Goal: Task Accomplishment & Management: Manage account settings

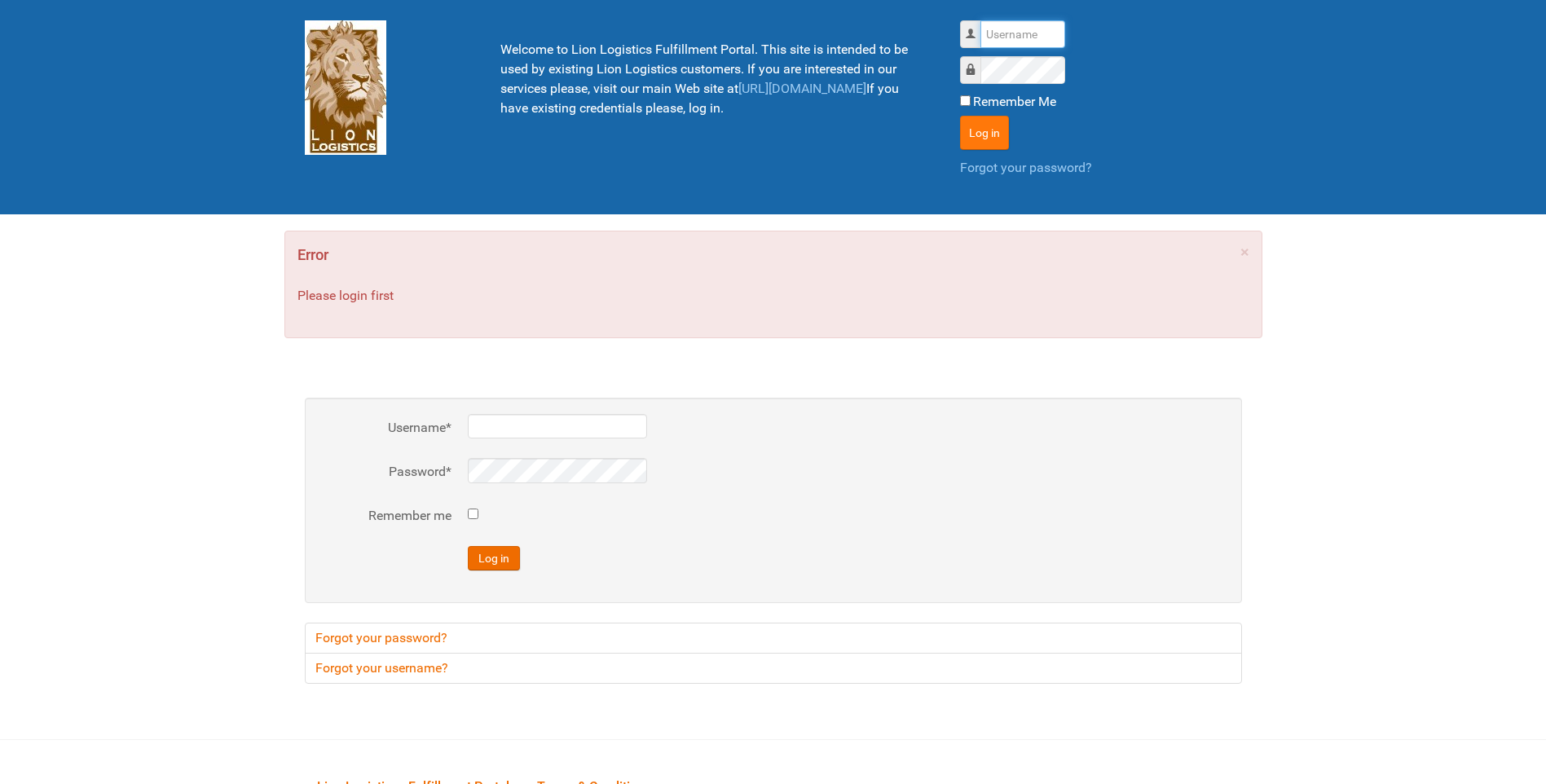
type input "lion"
click at [979, 124] on button "Log in" at bounding box center [984, 133] width 49 height 34
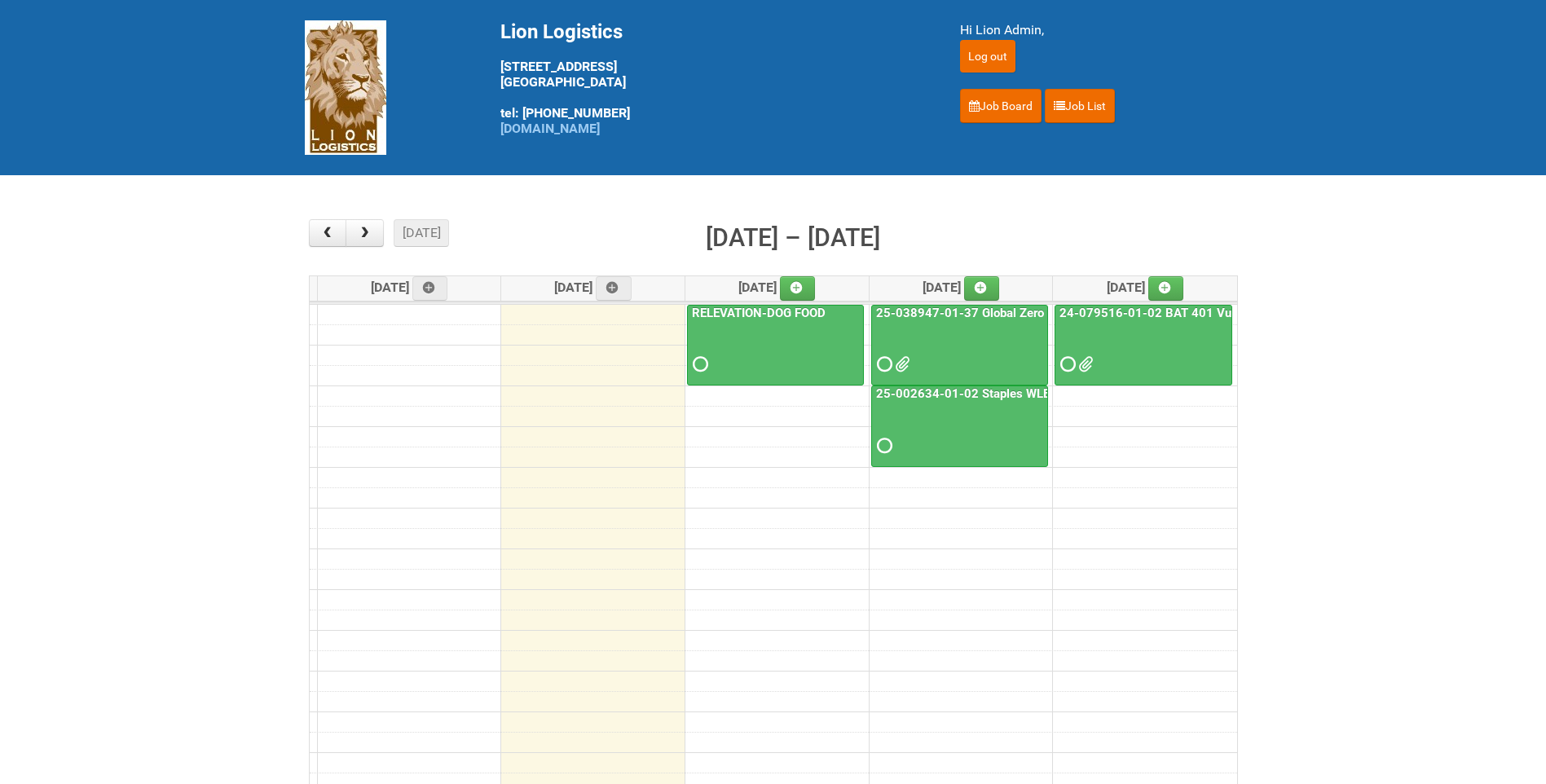
click at [921, 400] on link "25-002634-01-02 Staples WLE 2025 Community - 8th Mailing" at bounding box center [1049, 392] width 352 height 14
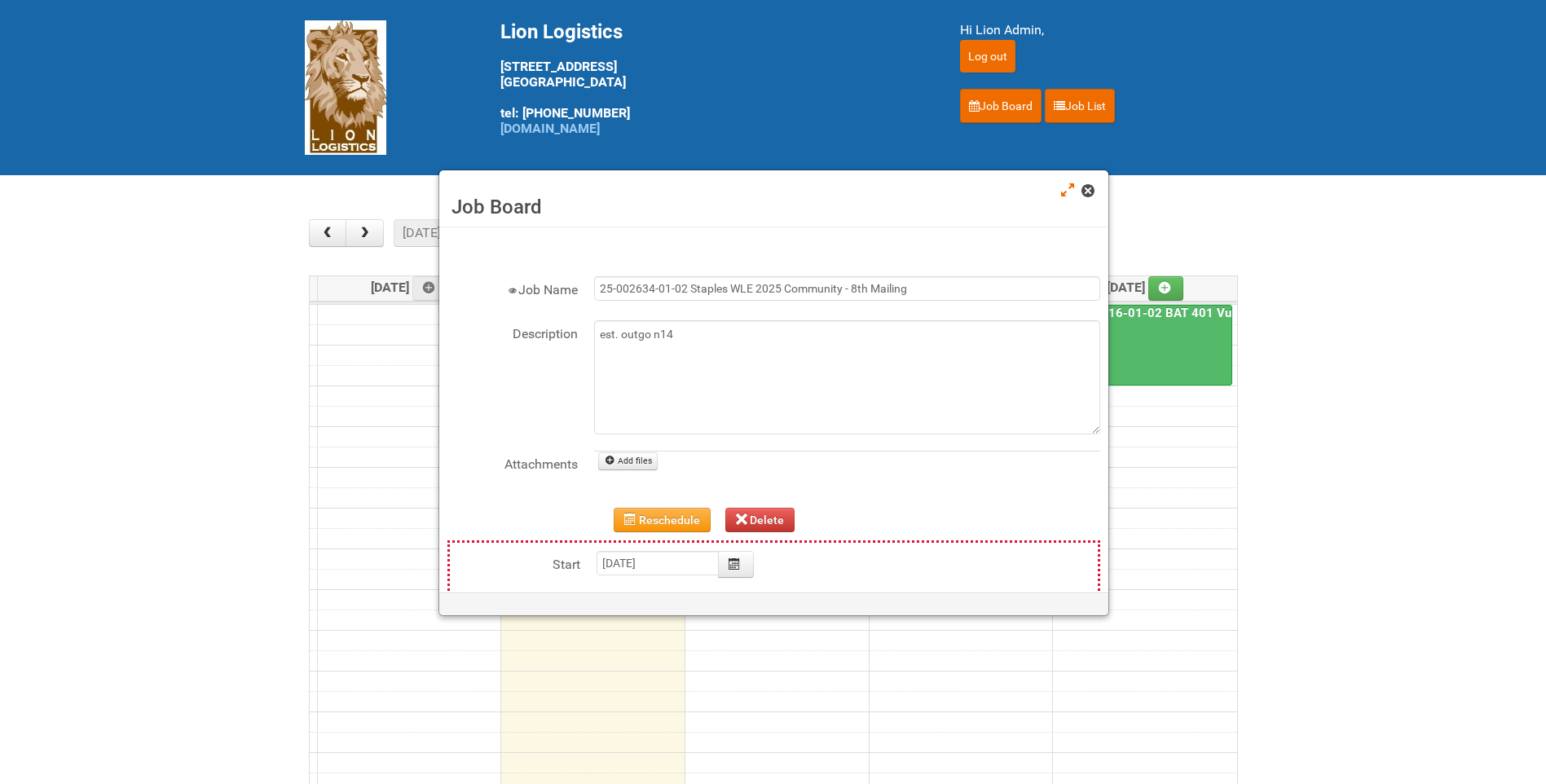
click at [1088, 189] on span at bounding box center [1087, 190] width 11 height 11
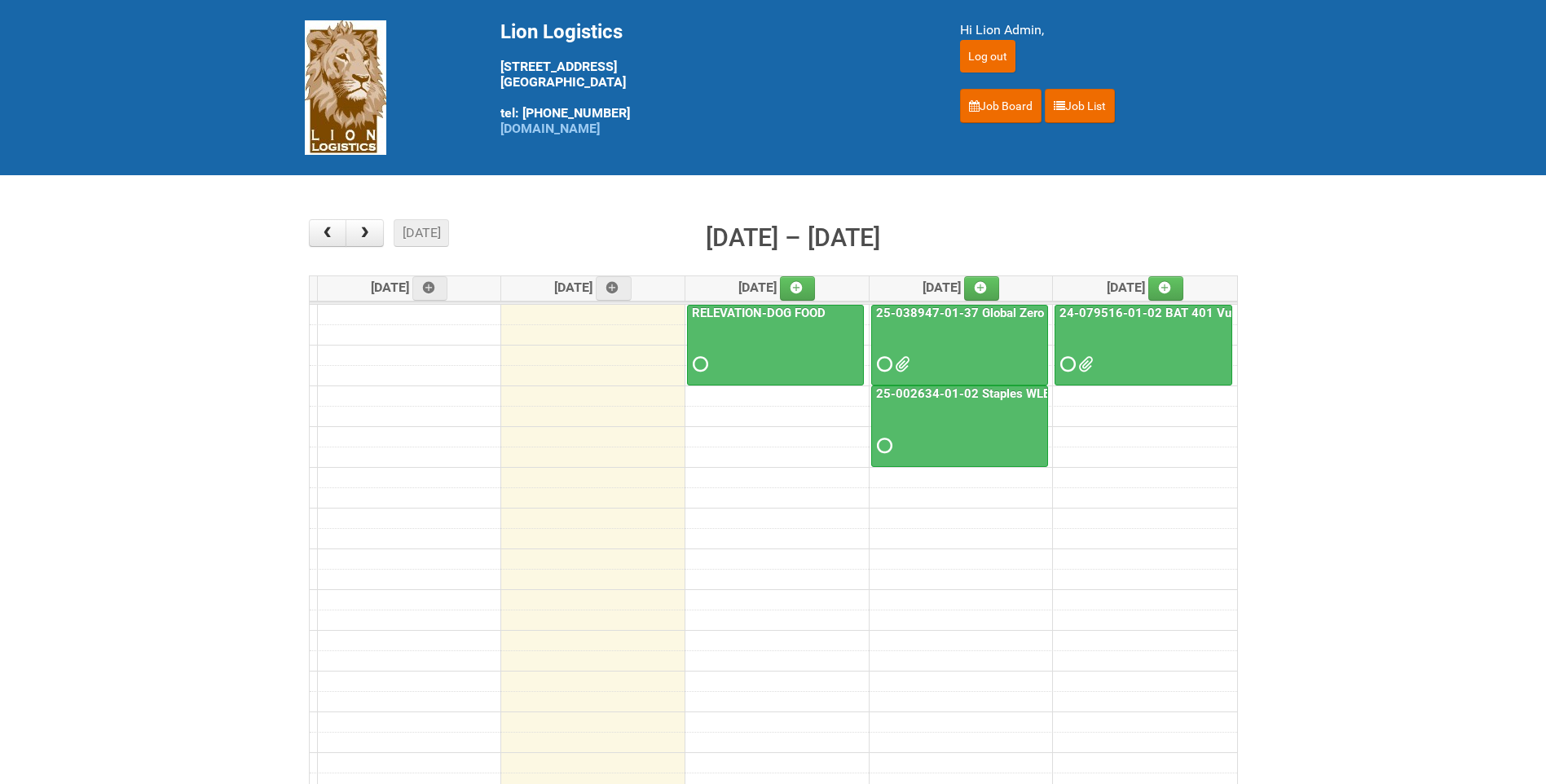
click at [800, 310] on link "RELEVATION-DOG FOOD" at bounding box center [759, 312] width 140 height 14
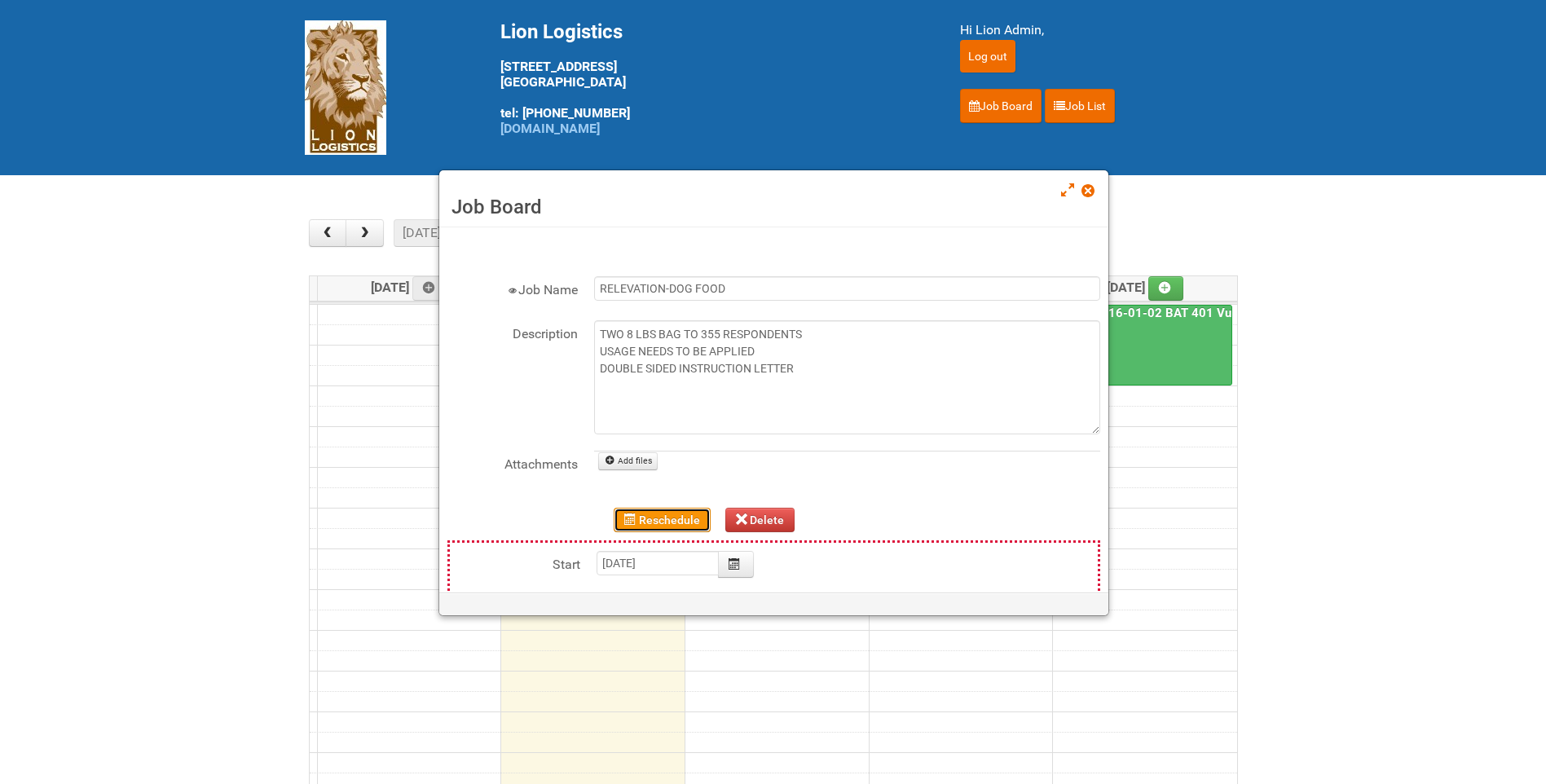
click at [659, 511] on button "Reschedule" at bounding box center [662, 520] width 97 height 25
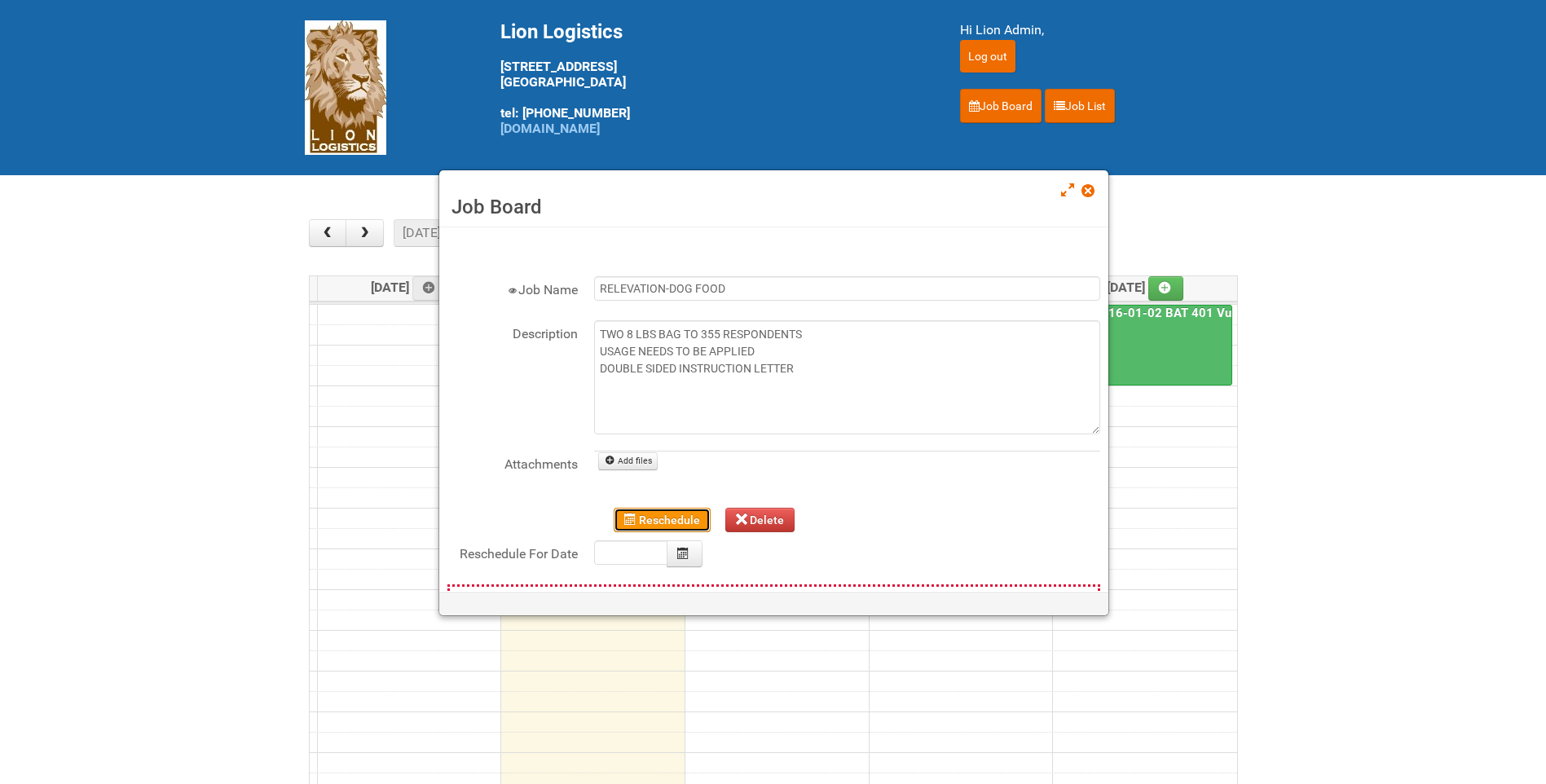
click at [667, 517] on button "Reschedule" at bounding box center [662, 520] width 97 height 25
click at [681, 549] on icon "Calendar" at bounding box center [683, 553] width 11 height 11
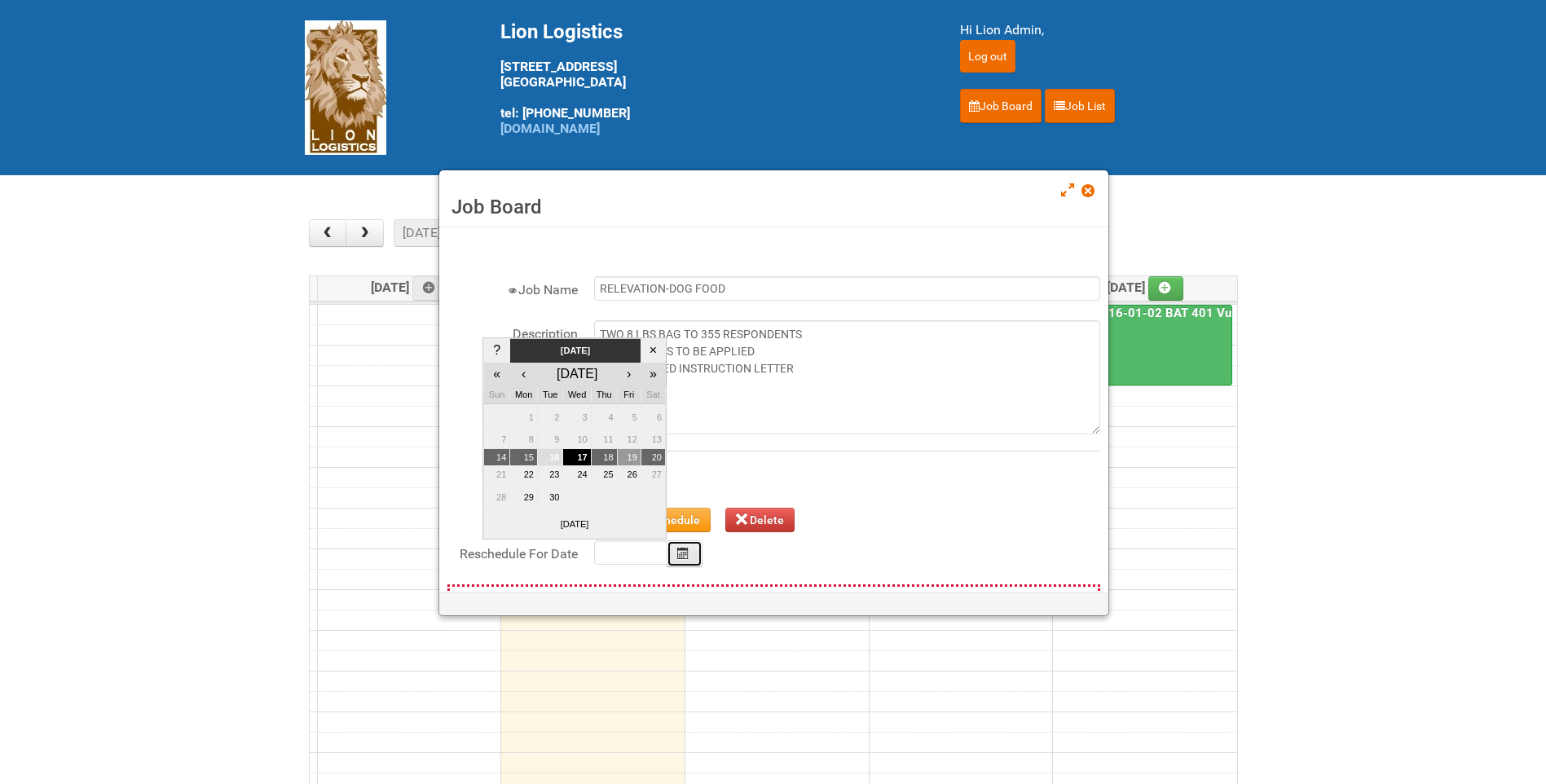
click at [632, 456] on td "19" at bounding box center [628, 457] width 24 height 18
type input "[DATE]"
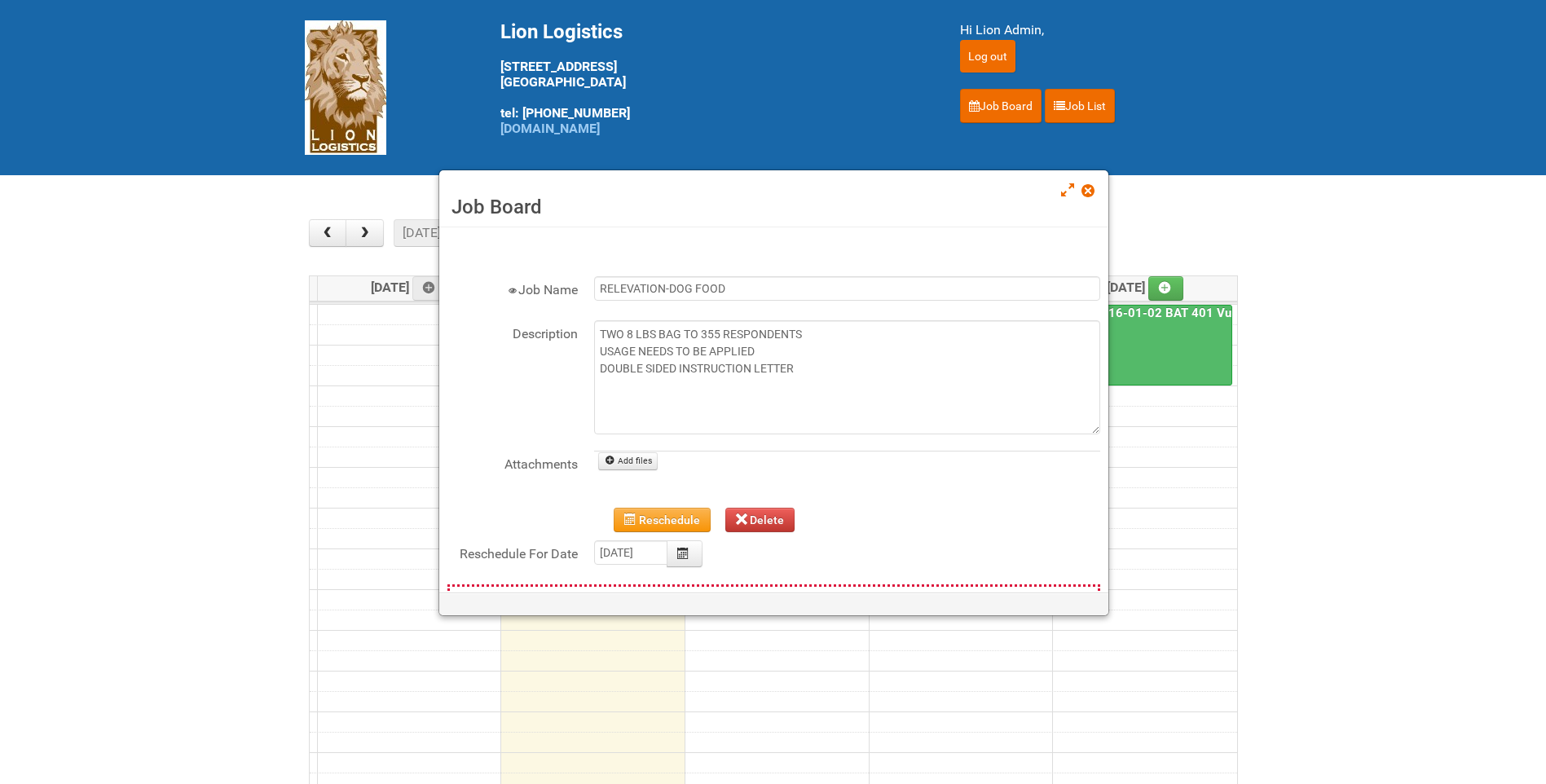
type input "[DATE]"
type input "00:00"
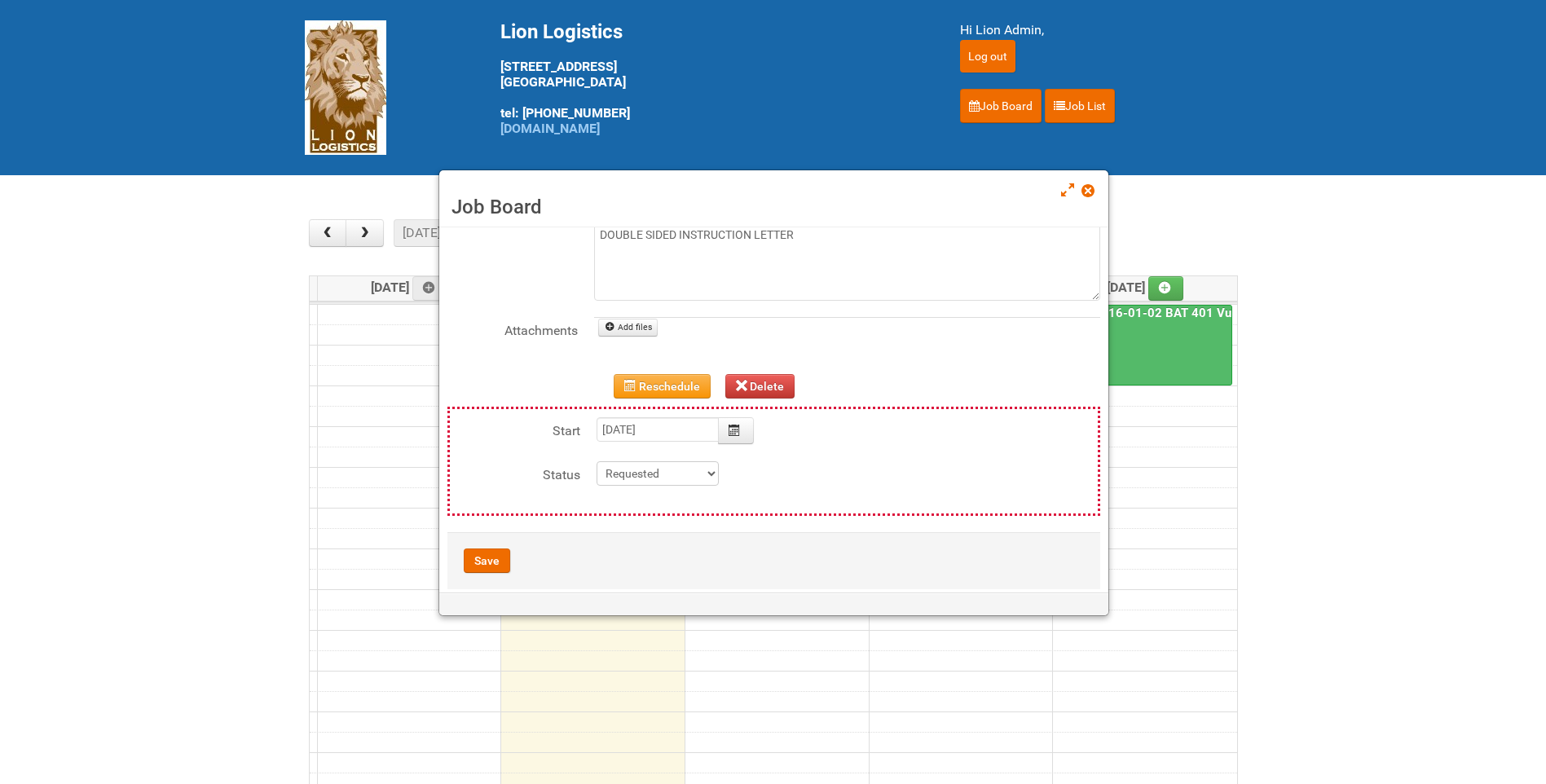
scroll to position [155, 0]
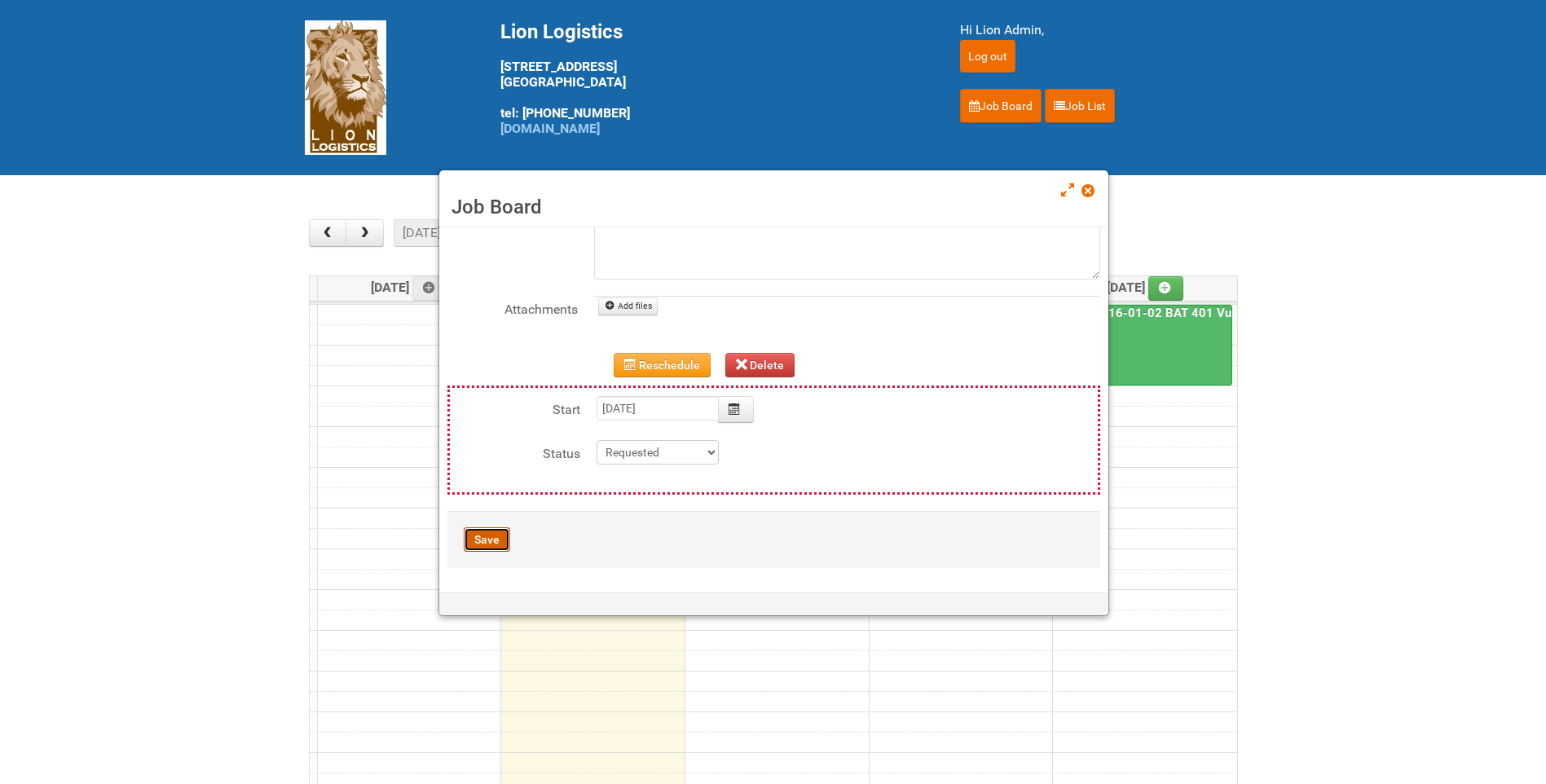
click at [495, 538] on button "Save" at bounding box center [487, 540] width 47 height 25
type input "[DATE] 00:00:00"
